Goal: Information Seeking & Learning: Find specific fact

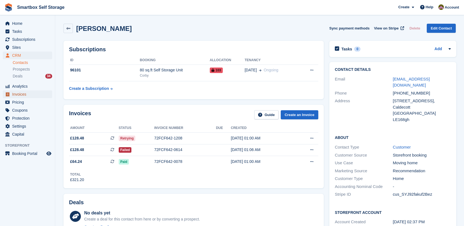
click at [31, 94] on span "Invoices" at bounding box center [28, 95] width 33 height 8
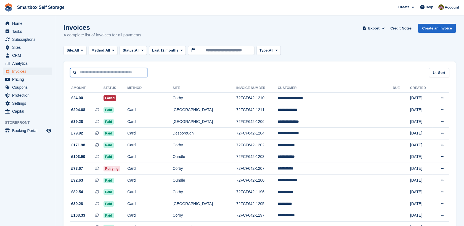
click at [97, 72] on input "text" at bounding box center [108, 72] width 77 height 9
type input "******"
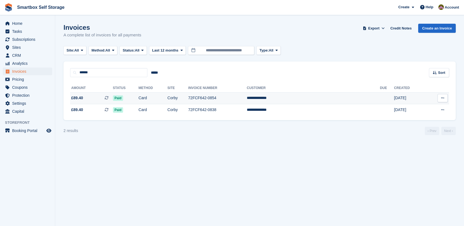
click at [168, 101] on td "Card" at bounding box center [153, 99] width 29 height 12
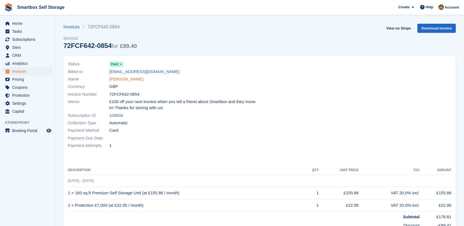
click at [111, 79] on link "Hilary Gilmour" at bounding box center [126, 79] width 34 height 6
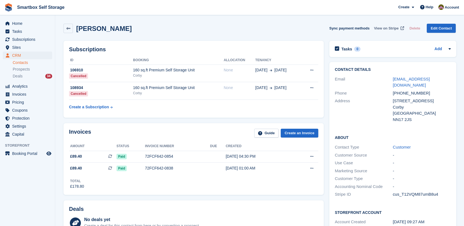
click at [382, 28] on span "View on Stripe" at bounding box center [386, 29] width 25 height 6
click at [241, 39] on div "Subscriptions ID Booking Allocation Tenancy 106910 Cancelled 160 sq.ft Premium …" at bounding box center [194, 79] width 266 height 83
click at [29, 91] on span "Invoices" at bounding box center [28, 95] width 33 height 8
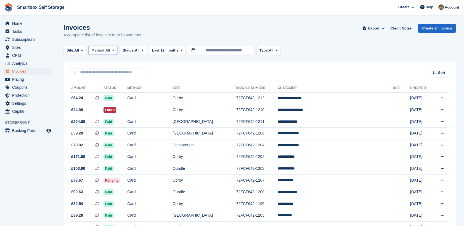
click at [113, 51] on span at bounding box center [113, 50] width 4 height 4
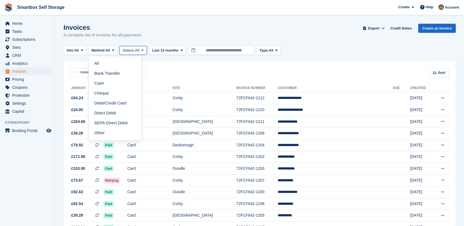
click at [140, 48] on span "All" at bounding box center [137, 51] width 5 height 6
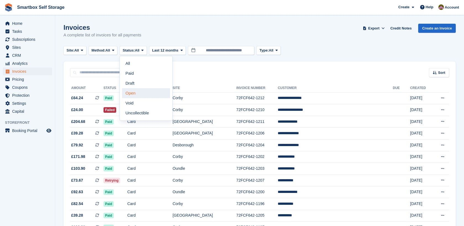
click at [141, 92] on link "Open" at bounding box center [146, 93] width 48 height 10
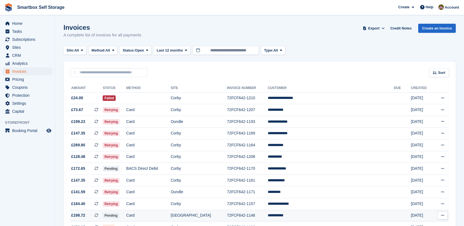
click at [171, 211] on td "Card" at bounding box center [148, 216] width 44 height 12
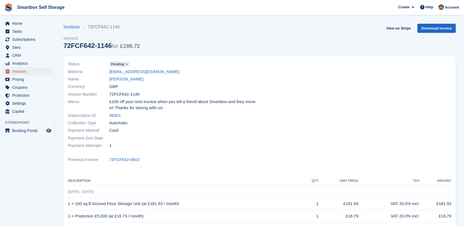
click at [20, 70] on span "Invoices" at bounding box center [28, 72] width 33 height 8
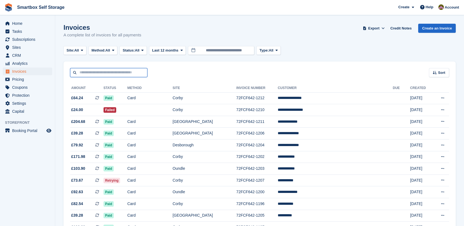
drag, startPoint x: 270, startPoint y: 110, endPoint x: 137, endPoint y: 72, distance: 138.0
click at [137, 72] on input "text" at bounding box center [108, 72] width 77 height 9
type input "******"
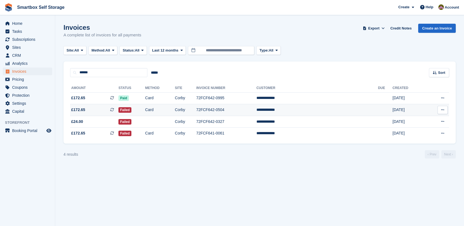
click at [257, 110] on td "72FCF642-0504" at bounding box center [226, 110] width 60 height 12
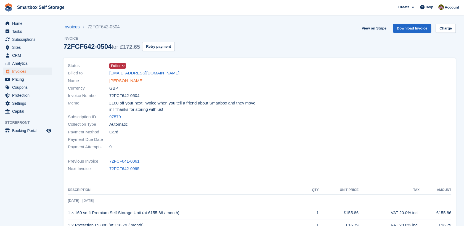
click at [123, 82] on link "[PERSON_NAME]" at bounding box center [126, 81] width 34 height 6
